Goal: Obtain resource: Obtain resource

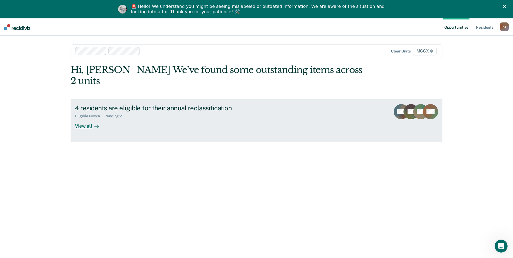
click at [153, 104] on div "4 residents are eligible for their annual reclassification" at bounding box center [170, 108] width 190 height 8
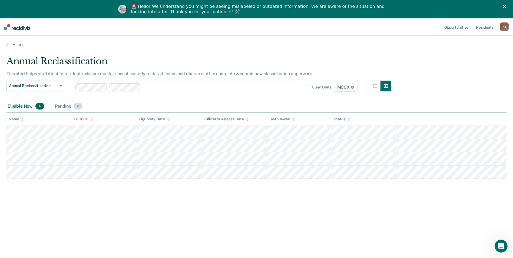
click at [54, 105] on div "Pending 2" at bounding box center [68, 107] width 29 height 12
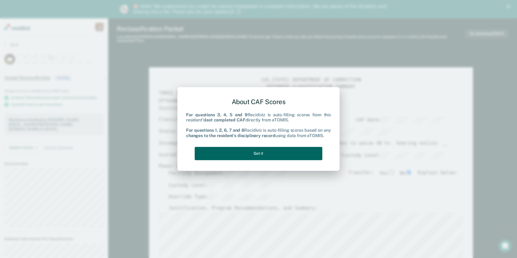
click at [270, 153] on button "Got it" at bounding box center [259, 153] width 128 height 13
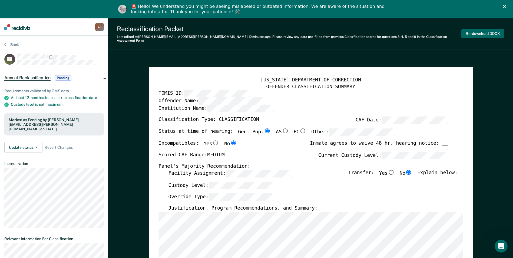
click at [474, 31] on button "Re-download DOCX" at bounding box center [482, 33] width 43 height 9
type textarea "x"
